Goal: Navigation & Orientation: Find specific page/section

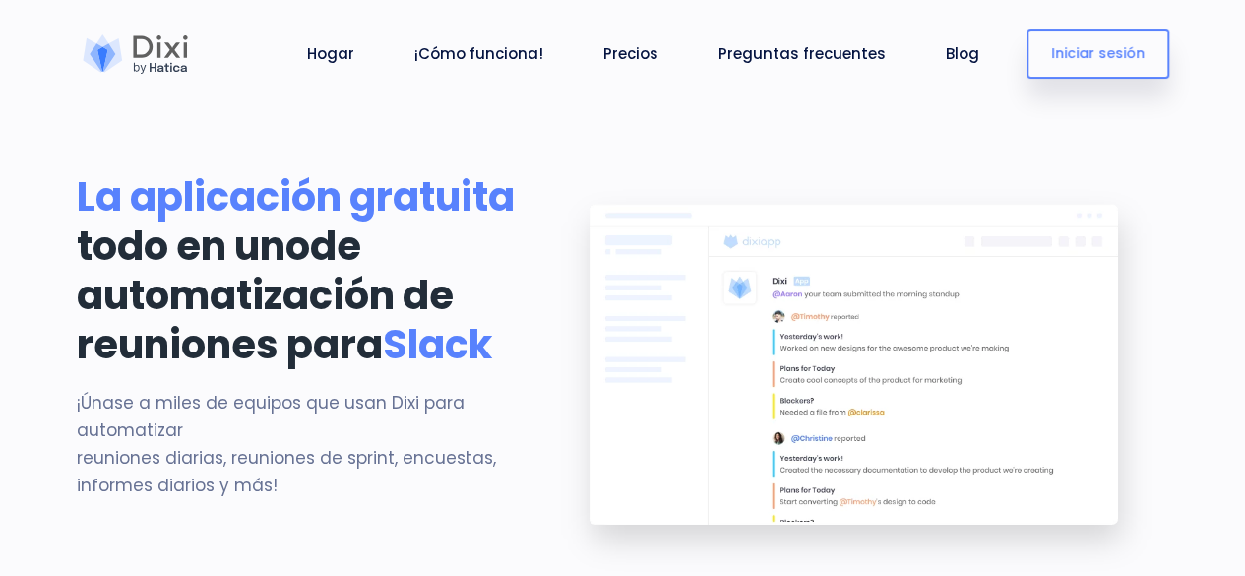
click at [752, 269] on img at bounding box center [856, 380] width 625 height 416
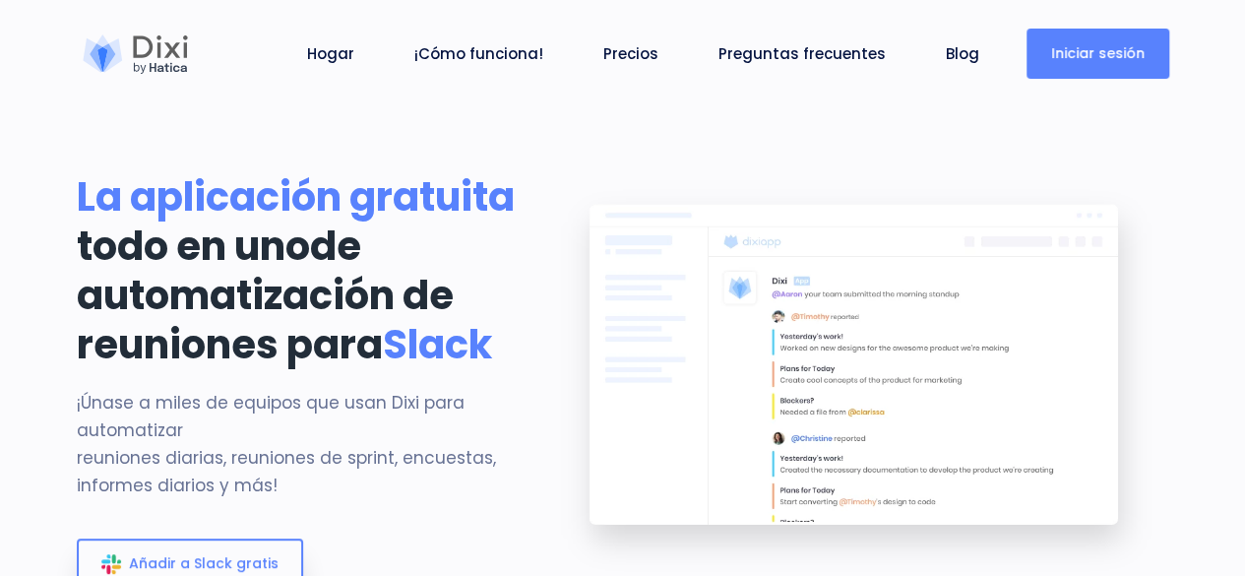
click at [1073, 54] on font "Iniciar sesión" at bounding box center [1099, 53] width 94 height 20
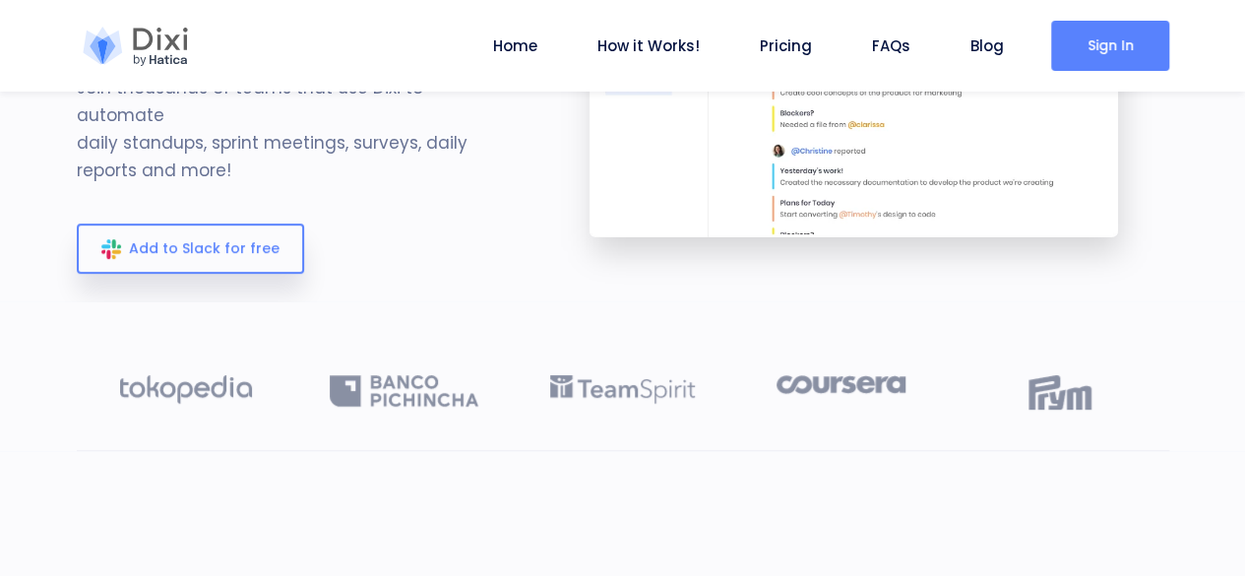
scroll to position [167, 0]
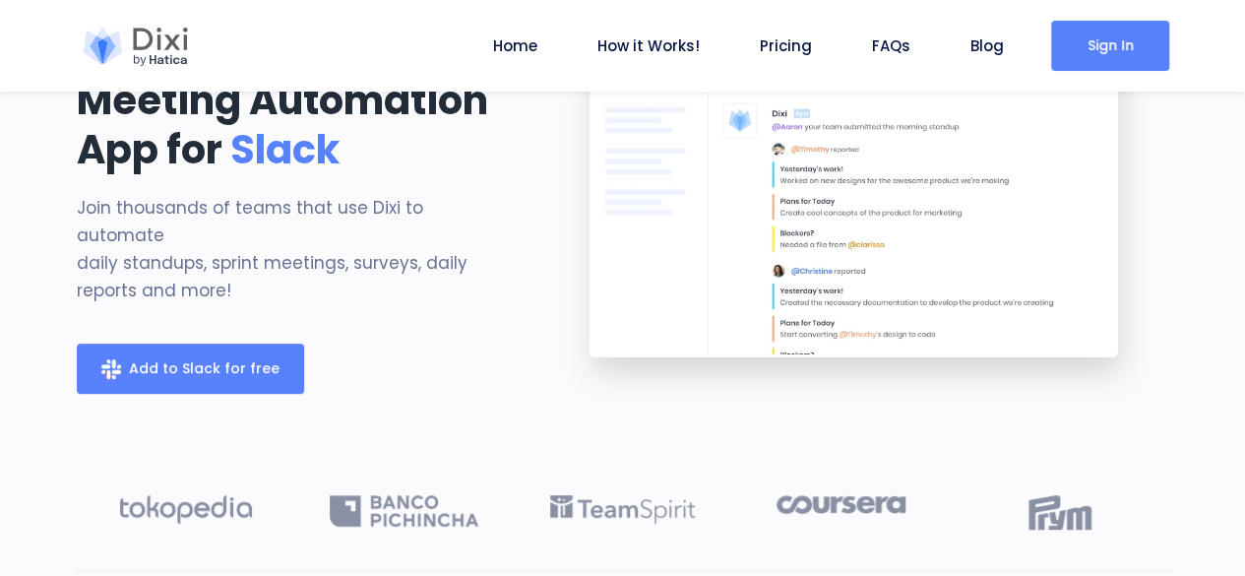
click at [194, 344] on link "Add to Slack for free" at bounding box center [190, 369] width 227 height 50
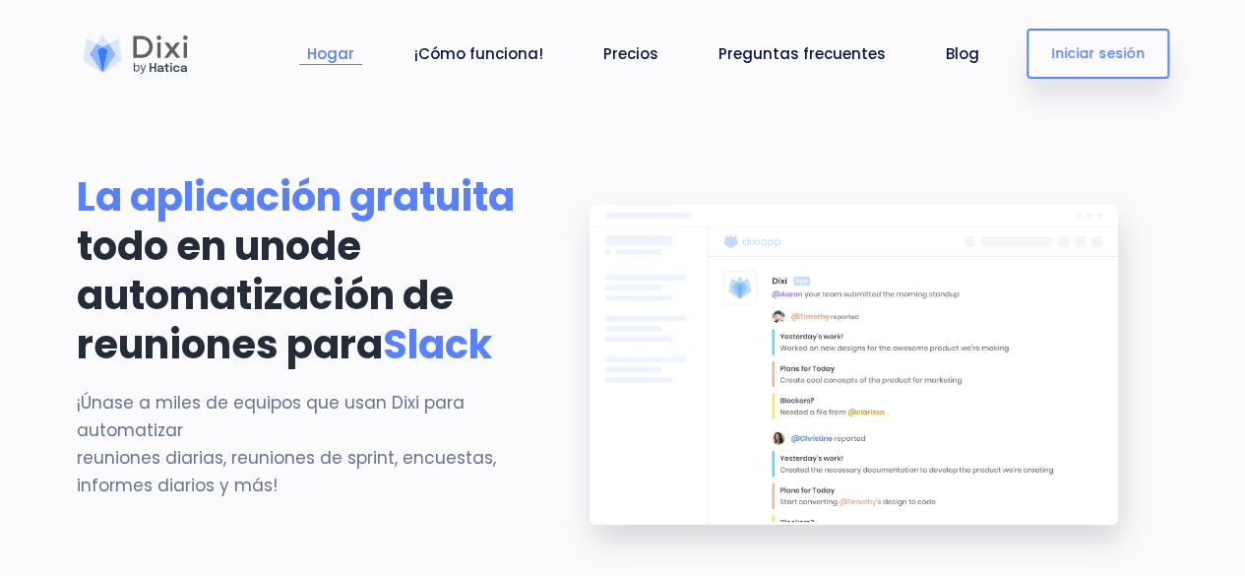
click at [325, 50] on font "Hogar" at bounding box center [330, 53] width 47 height 21
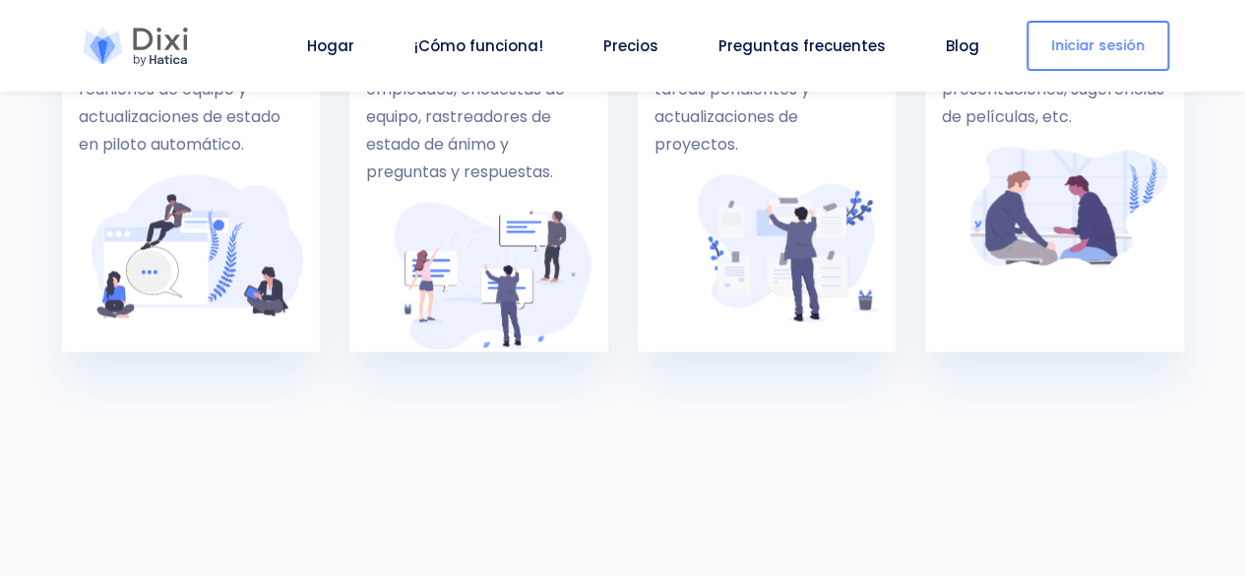
scroll to position [1156, 0]
